Goal: Information Seeking & Learning: Learn about a topic

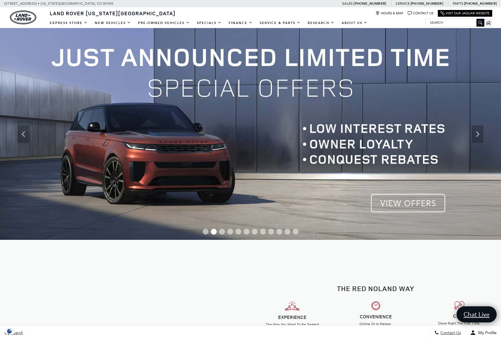
click at [445, 23] on input "Search" at bounding box center [455, 22] width 59 height 7
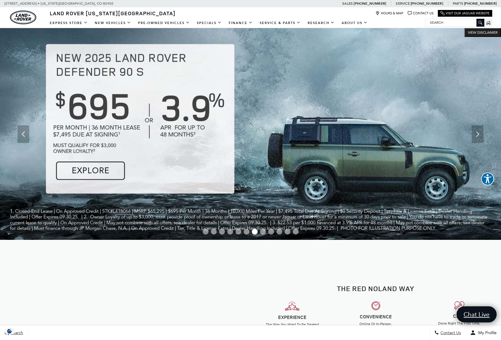
paste input "UL190320A"
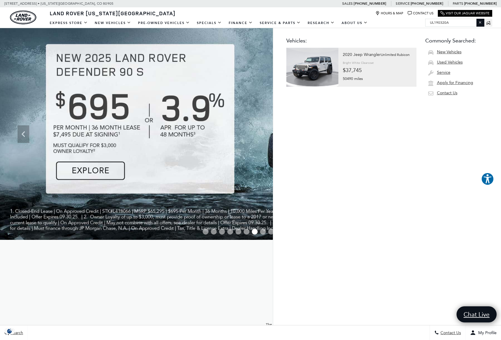
type input "UL190320A"
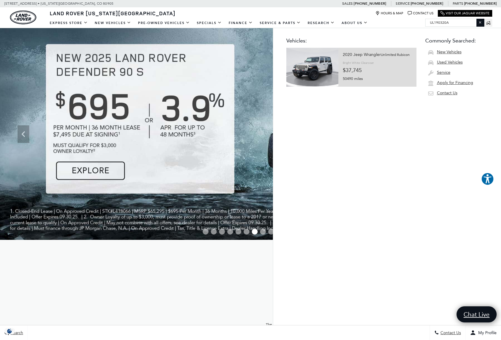
click at [347, 66] on div "Bright White Clearcoat" at bounding box center [358, 63] width 31 height 8
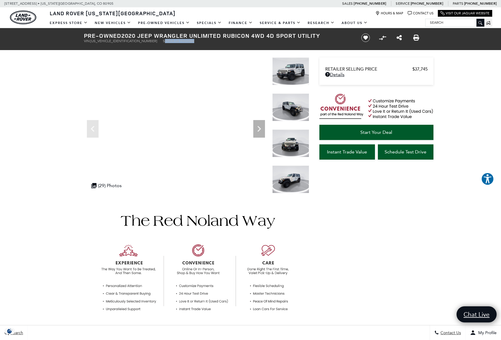
drag, startPoint x: 133, startPoint y: 42, endPoint x: 170, endPoint y: 42, distance: 36.9
click at [170, 42] on ul "VIN: [US_VEHICLE_IDENTIFICATION_NUMBER] Stock: UL190320A" at bounding box center [218, 41] width 268 height 4
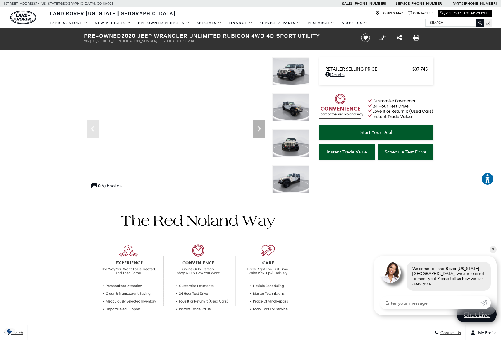
click at [446, 23] on input "Search" at bounding box center [455, 22] width 59 height 7
paste input "L470952"
type input "L470952"
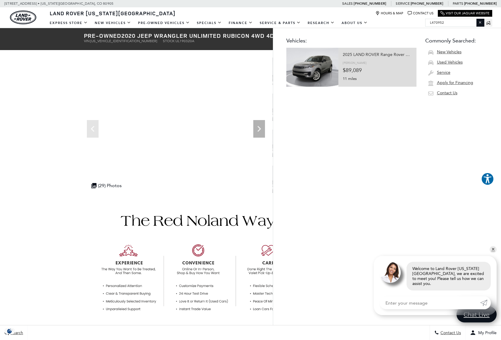
click at [379, 66] on div at bounding box center [377, 63] width 69 height 8
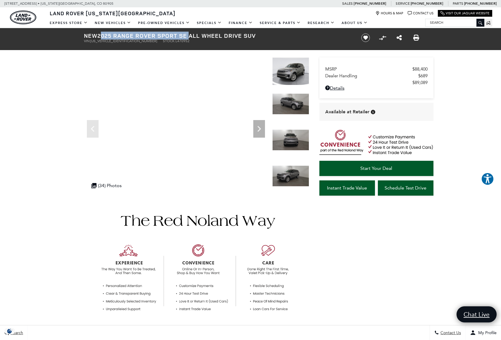
drag, startPoint x: 100, startPoint y: 35, endPoint x: 193, endPoint y: 35, distance: 92.8
click at [193, 35] on h1 "New 2025 Range Rover Sport SE All Wheel Drive SUV" at bounding box center [218, 35] width 268 height 6
copy h1 "2025 Range Rover Sport SE"
click at [131, 42] on ul "VIN: SAL1P9EU5SA470952 Stock: L470952" at bounding box center [218, 41] width 268 height 4
drag, startPoint x: 131, startPoint y: 42, endPoint x: 163, endPoint y: 42, distance: 31.6
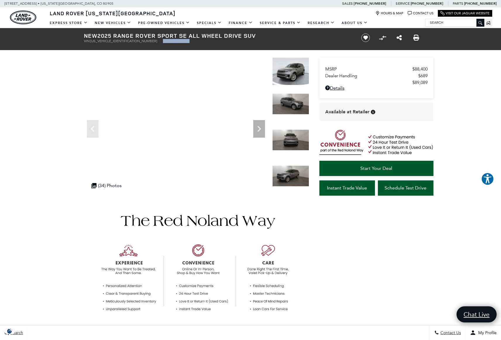
click at [163, 42] on ul "VIN: SAL1P9EU5SA470952 Stock: L470952" at bounding box center [218, 41] width 268 height 4
copy li "Stock: L470952"
click at [321, 42] on ul "VIN: SAL1P9EU5SA470952 Stock: L470952" at bounding box center [218, 41] width 268 height 4
click at [448, 23] on input "Search" at bounding box center [455, 22] width 59 height 7
paste input "2017 RANGE ROVER EVOQUE SE"
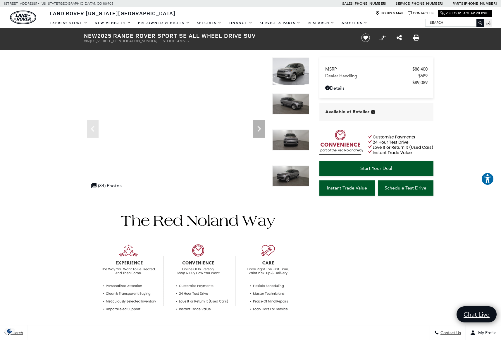
type input "2017 RANGE ROVER EVOQUE SE"
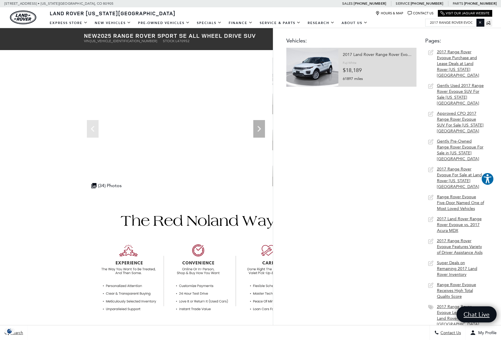
click at [383, 55] on div "2017 Land Rover Range Rover Evoque SE" at bounding box center [377, 55] width 69 height 8
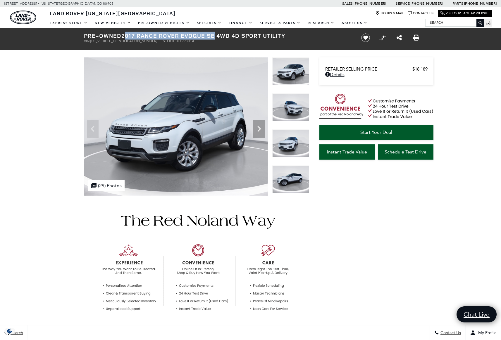
drag, startPoint x: 139, startPoint y: 36, endPoint x: 220, endPoint y: 37, distance: 80.8
click at [220, 37] on h1 "Pre-Owned 2017 Range Rover Evoque SE 4WD 4D Sport Utility" at bounding box center [218, 35] width 268 height 6
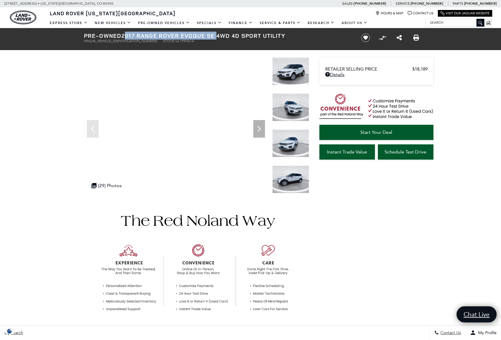
copy h1 "2017 Range Rover Evoque SE"
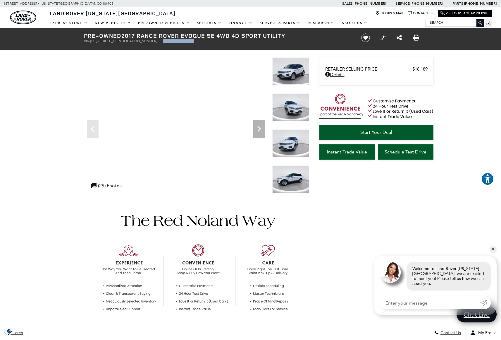
drag, startPoint x: 132, startPoint y: 41, endPoint x: 171, endPoint y: 43, distance: 39.5
click at [171, 43] on ul "VIN: SALVP2BG1HH199301 Stock: UL199301A" at bounding box center [218, 41] width 268 height 4
copy li "Stock: UL199301A"
